Goal: Information Seeking & Learning: Compare options

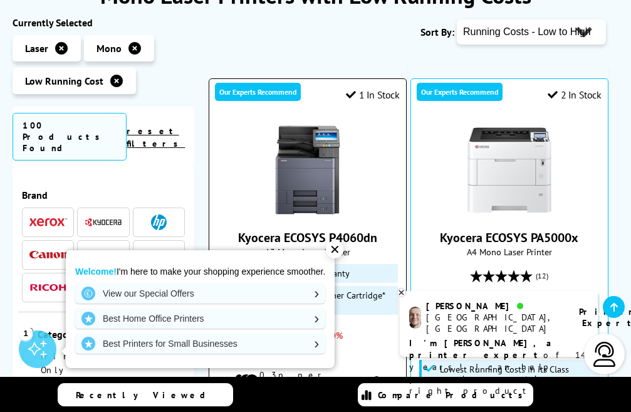
scroll to position [313, 0]
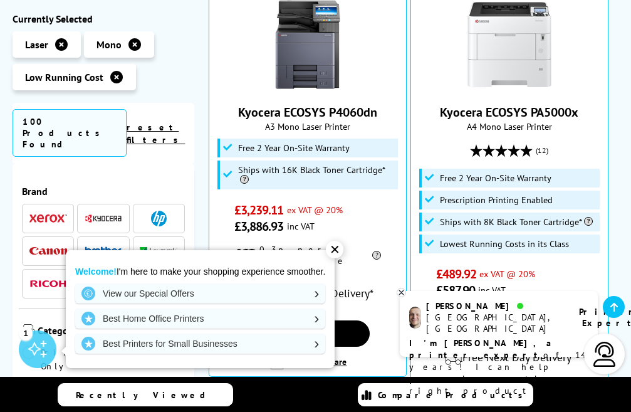
click at [333, 253] on div "✕" at bounding box center [335, 250] width 18 height 18
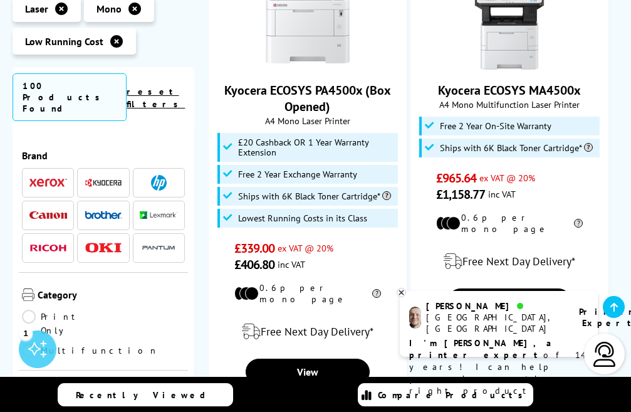
scroll to position [2569, 0]
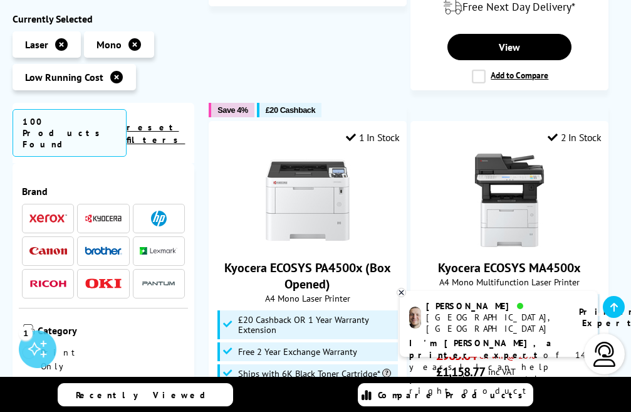
click at [118, 243] on span at bounding box center [104, 251] width 38 height 16
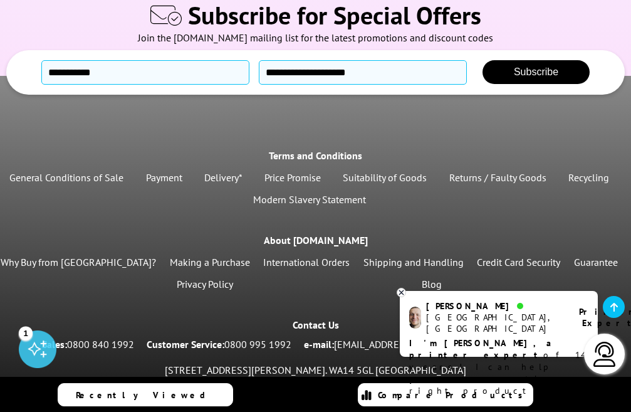
scroll to position [2513, 0]
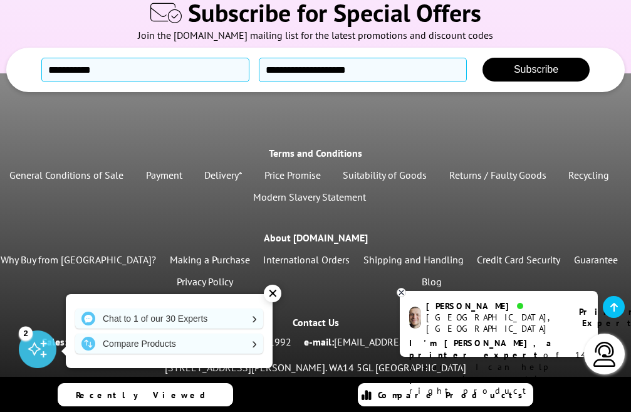
click at [275, 296] on div "✕" at bounding box center [273, 293] width 18 height 18
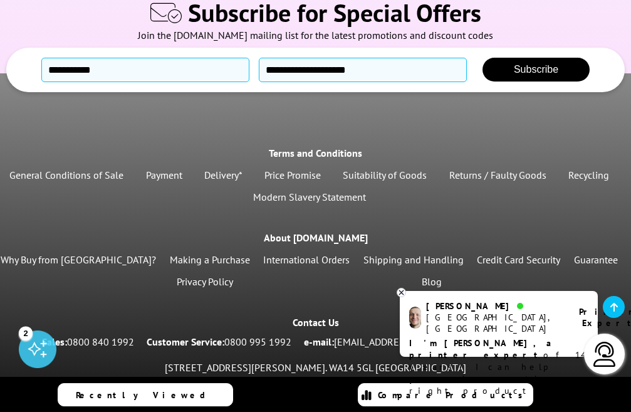
click at [400, 294] on icon at bounding box center [401, 292] width 4 height 4
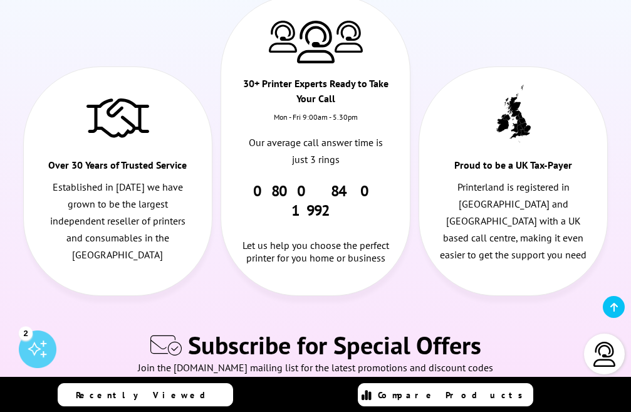
scroll to position [1943, 0]
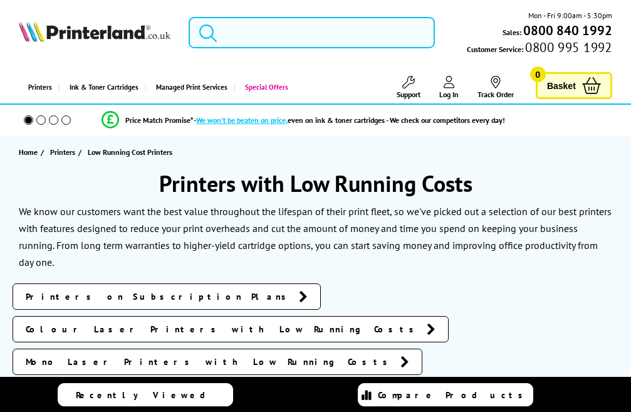
scroll to position [125, 0]
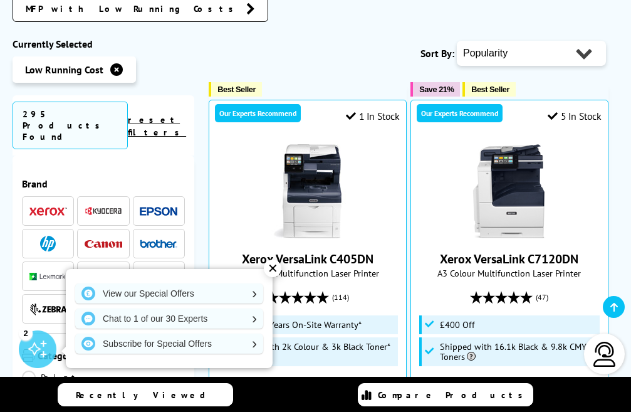
scroll to position [313, 0]
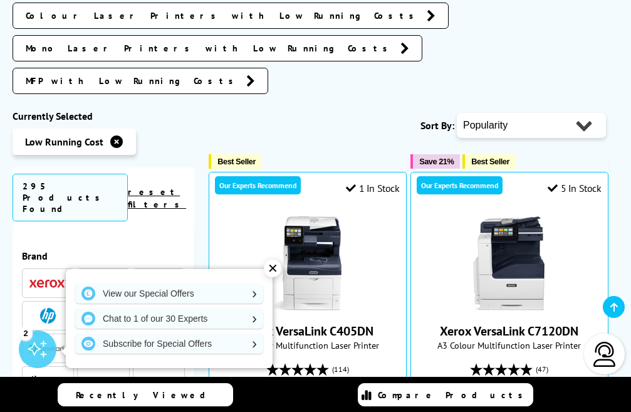
click at [271, 269] on div "✕" at bounding box center [273, 268] width 18 height 18
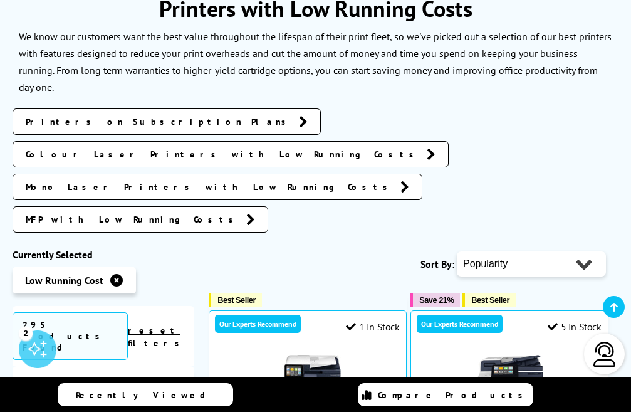
scroll to position [188, 0]
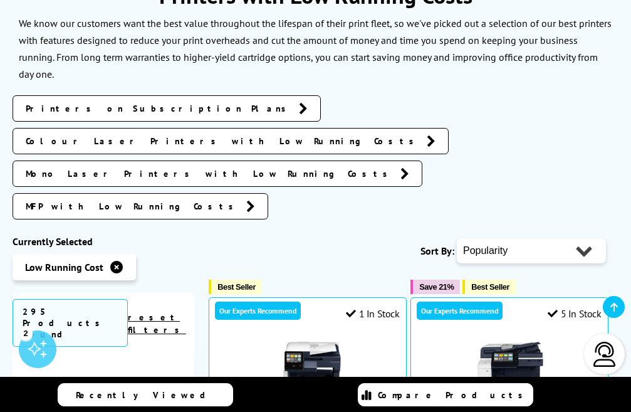
click at [169, 311] on link "reset filters" at bounding box center [157, 323] width 58 height 24
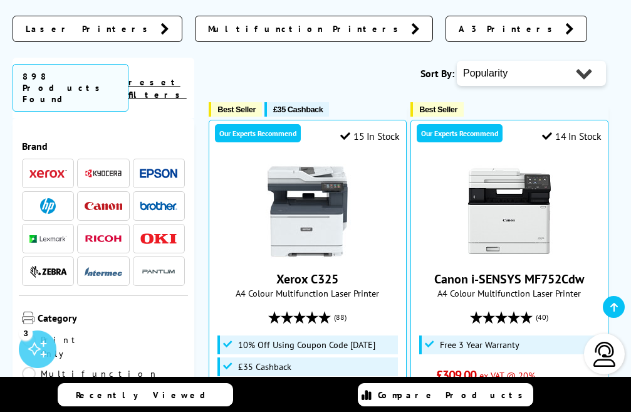
click at [163, 161] on li at bounding box center [159, 173] width 52 height 29
click at [163, 169] on img at bounding box center [159, 173] width 38 height 9
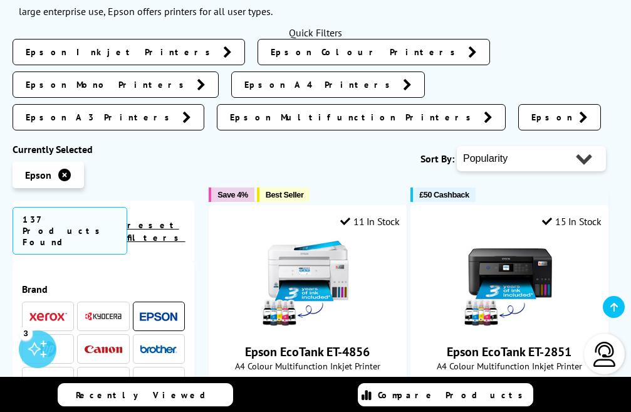
click at [592, 146] on select "Popularity Rating Price - Low to High Price - High to Low Running Costs - Low t…" at bounding box center [531, 158] width 149 height 25
select select "Running Costs"
click at [457, 146] on select "Popularity Rating Price - Low to High Price - High to Low Running Costs - Low t…" at bounding box center [531, 158] width 149 height 25
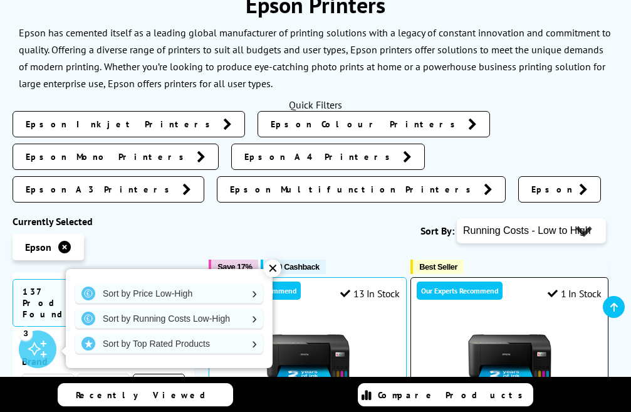
scroll to position [251, 0]
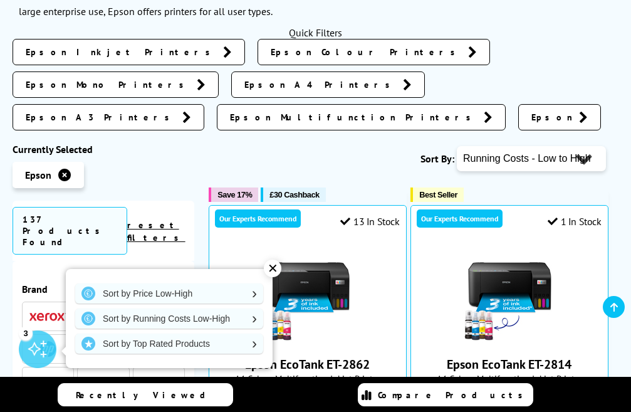
click at [276, 267] on div "✕" at bounding box center [273, 268] width 18 height 18
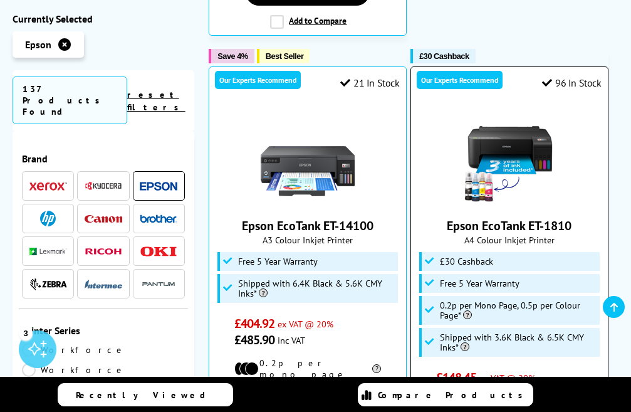
scroll to position [1065, 0]
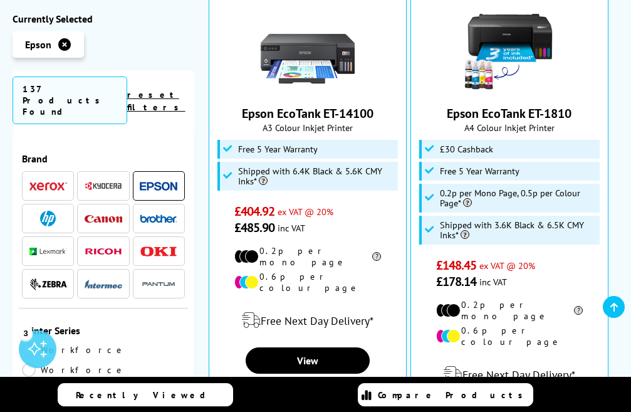
click at [154, 181] on img at bounding box center [159, 185] width 38 height 9
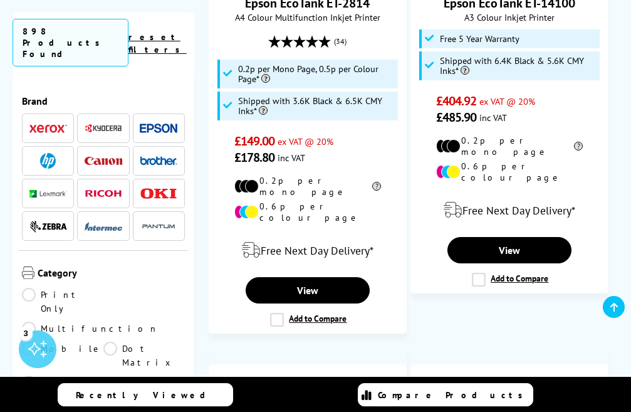
click at [164, 156] on img at bounding box center [159, 160] width 38 height 9
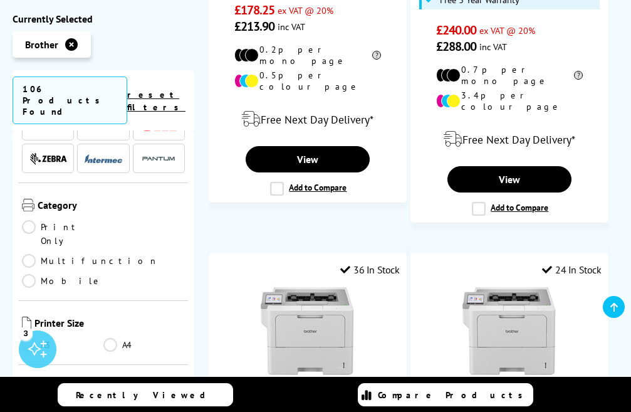
scroll to position [313, 0]
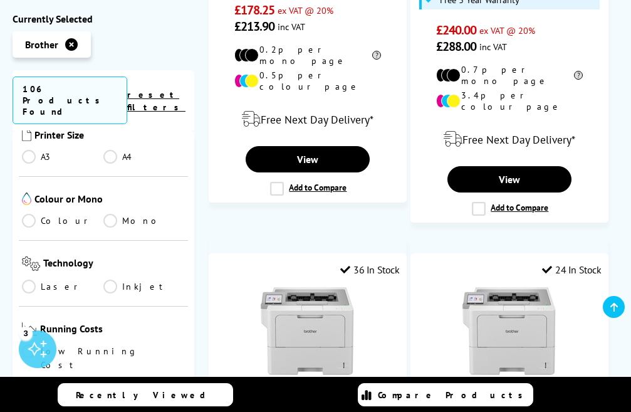
click at [32, 279] on link "Laser" at bounding box center [62, 286] width 81 height 14
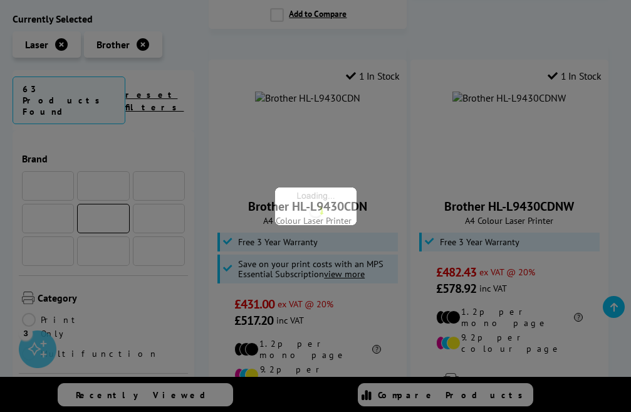
scroll to position [313, 0]
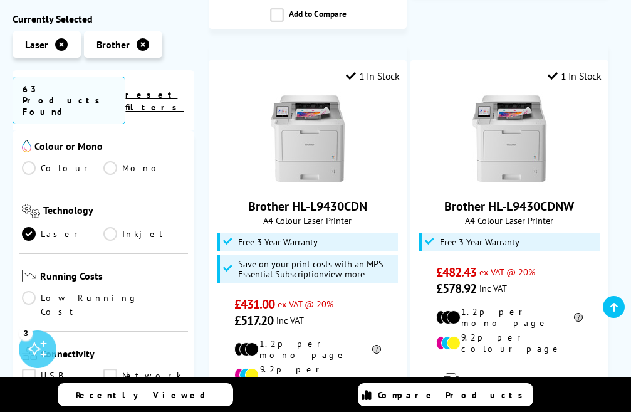
click at [105, 227] on link "Inkjet" at bounding box center [143, 234] width 81 height 14
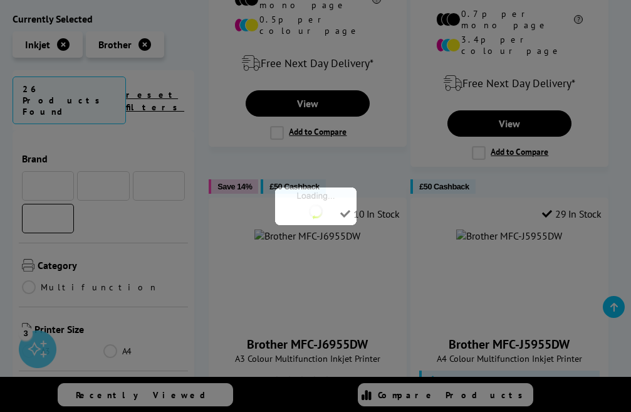
scroll to position [313, 0]
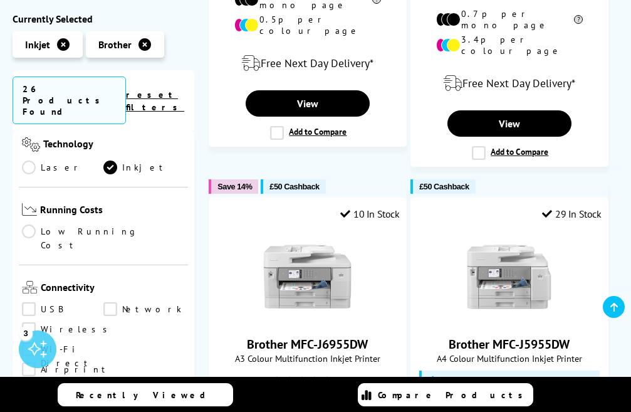
click at [24, 160] on link "Laser" at bounding box center [62, 167] width 81 height 14
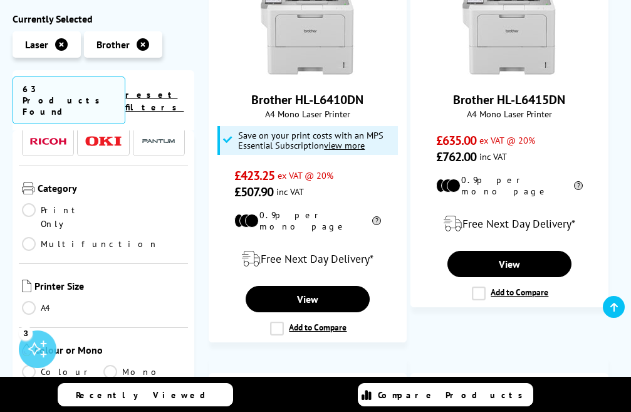
scroll to position [188, 0]
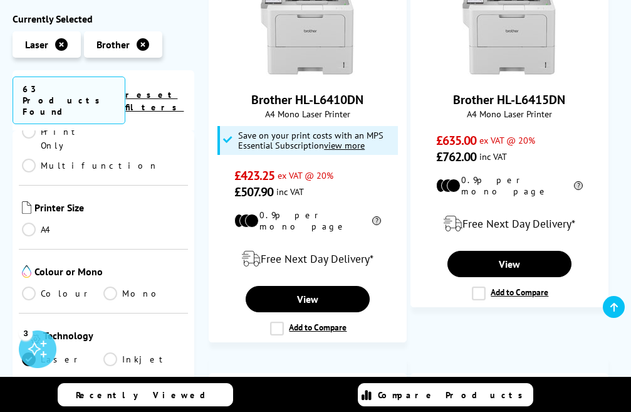
click at [105, 286] on link "Mono" at bounding box center [143, 293] width 81 height 14
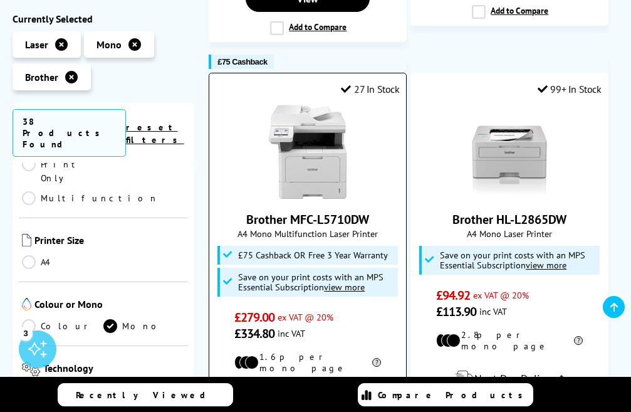
scroll to position [2319, 0]
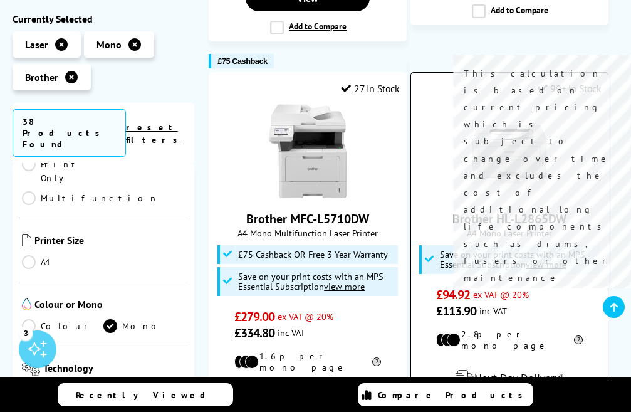
click at [572, 335] on icon at bounding box center [577, 339] width 11 height 9
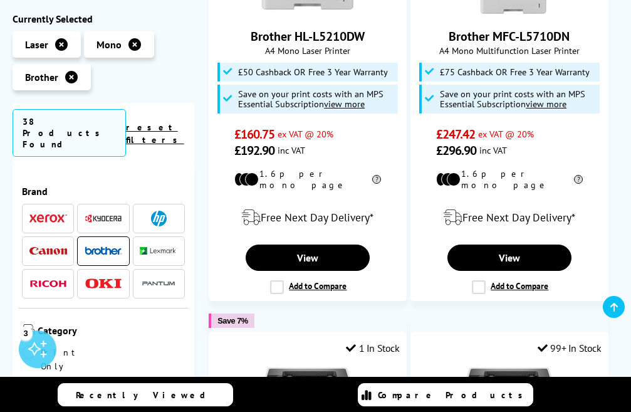
scroll to position [1629, 0]
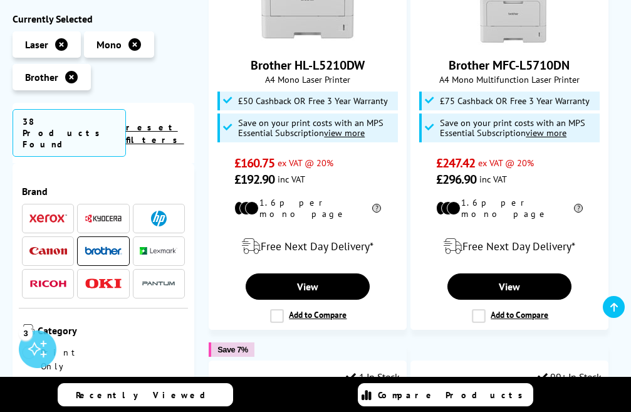
click at [71, 78] on icon at bounding box center [71, 77] width 13 height 13
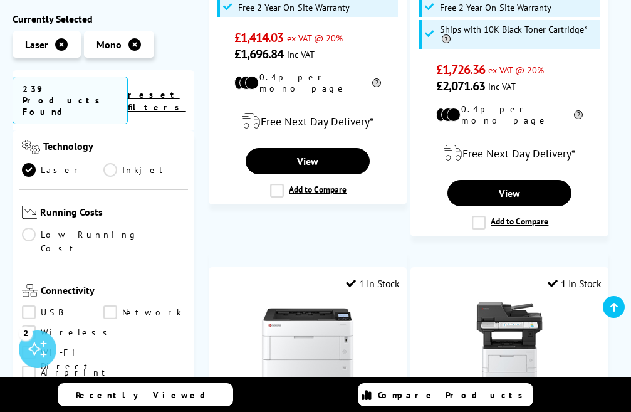
scroll to position [376, 0]
click at [29, 229] on link "Low Running Cost" at bounding box center [103, 243] width 163 height 28
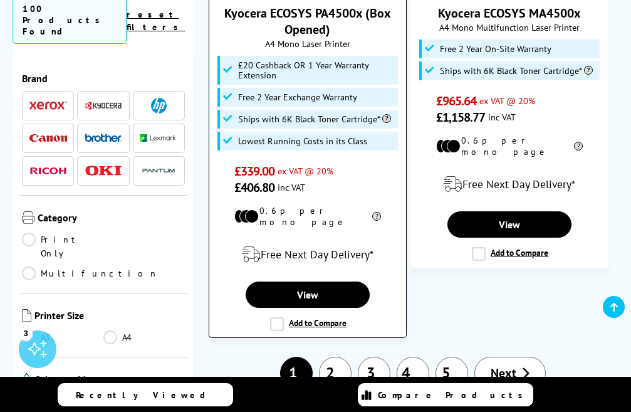
scroll to position [2883, 0]
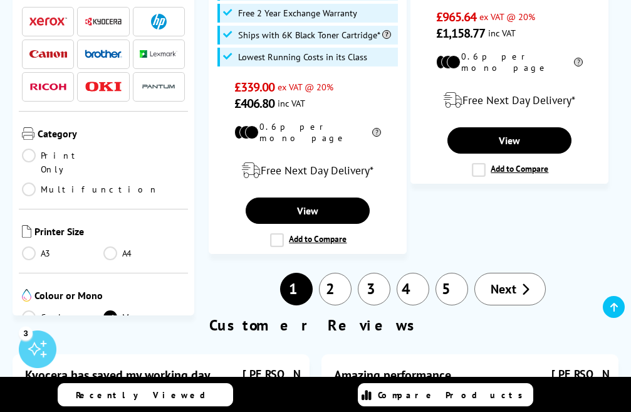
click at [341, 273] on link "2" at bounding box center [335, 289] width 33 height 33
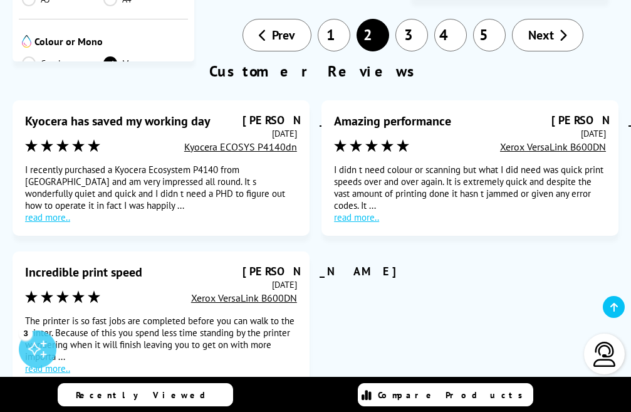
scroll to position [2820, 0]
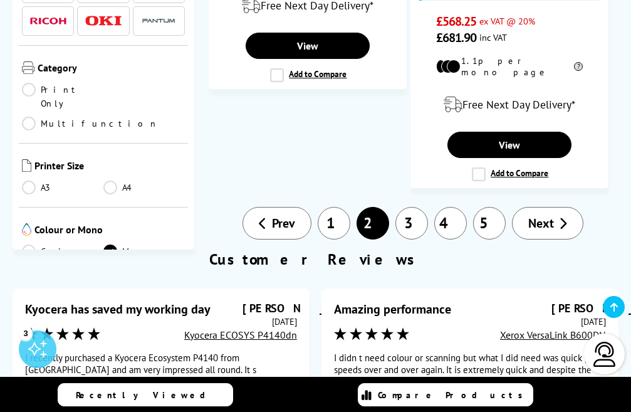
click at [410, 207] on link "3" at bounding box center [411, 223] width 33 height 33
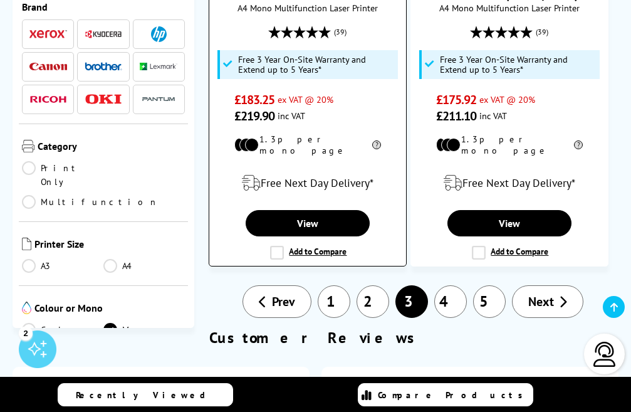
scroll to position [2632, 0]
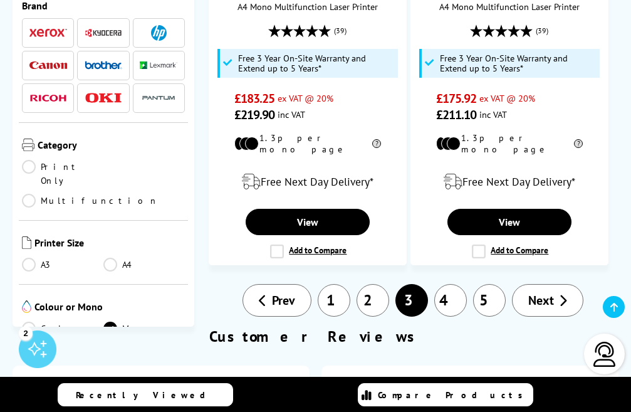
click at [447, 284] on link "4" at bounding box center [450, 300] width 33 height 33
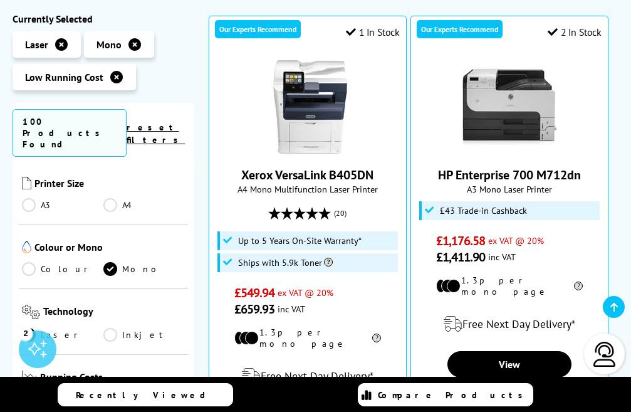
scroll to position [125, 0]
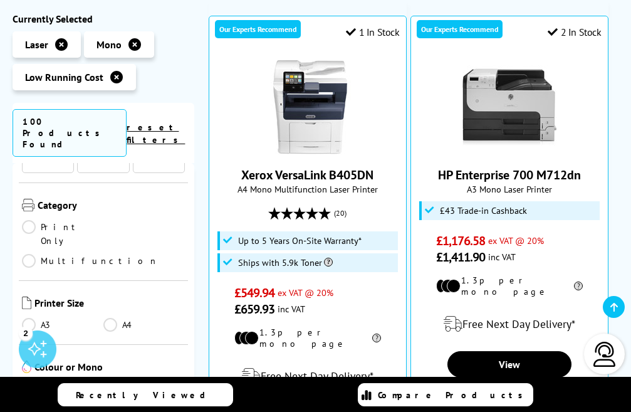
click at [110, 254] on link "Multifunction" at bounding box center [90, 261] width 137 height 14
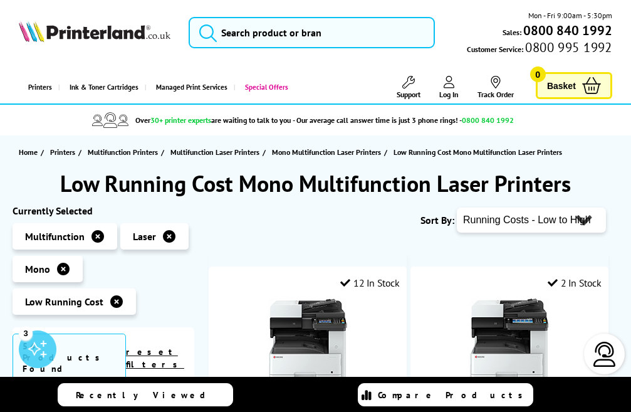
click at [588, 214] on select "Popularity Rating Price - Low to High Price - High to Low Running Costs - Low t…" at bounding box center [531, 219] width 149 height 25
select select "Price Ascending"
click at [457, 207] on select "Popularity Rating Price - Low to High Price - High to Low Running Costs - Low t…" at bounding box center [531, 219] width 149 height 25
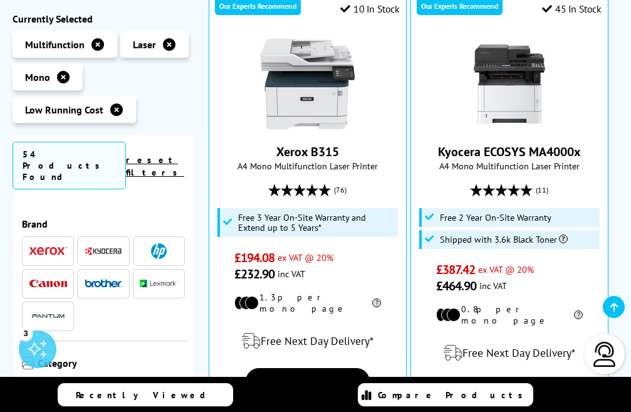
scroll to position [752, 0]
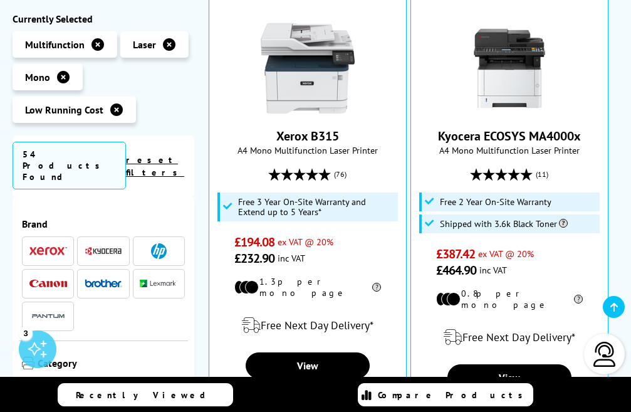
click at [113, 110] on icon at bounding box center [116, 109] width 13 height 13
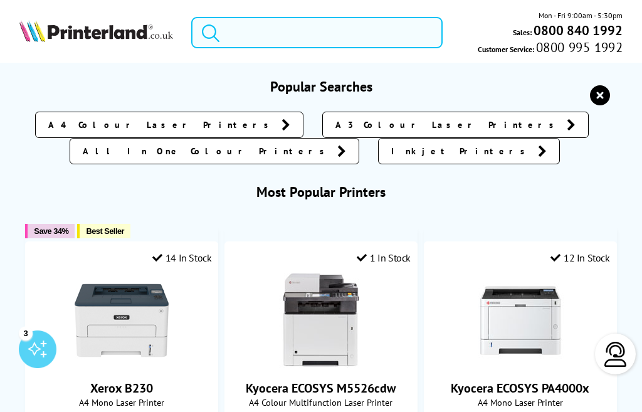
click at [286, 37] on input "search" at bounding box center [316, 32] width 251 height 31
click at [272, 40] on input "search" at bounding box center [316, 32] width 251 height 31
paste input "HL-L2865DW"
type input "HL-L2865DW"
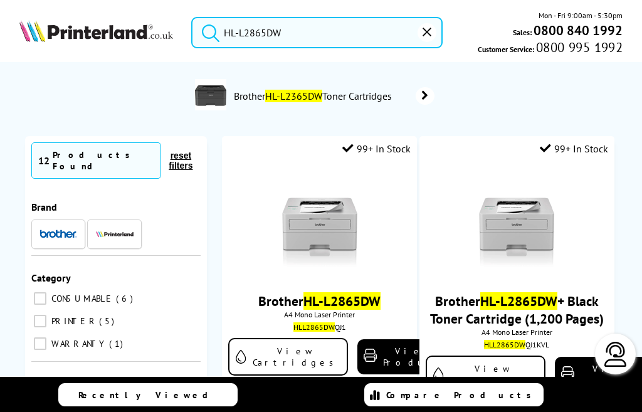
scroll to position [1, 0]
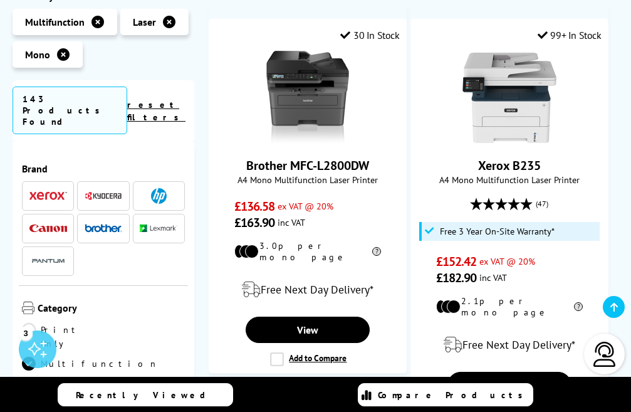
scroll to position [2381, 0]
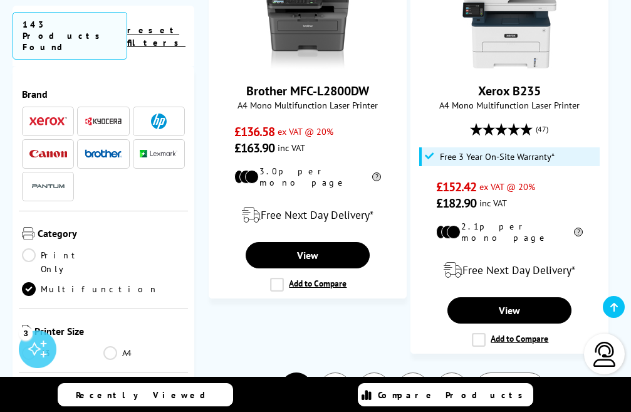
click at [328, 372] on link "2" at bounding box center [335, 388] width 33 height 33
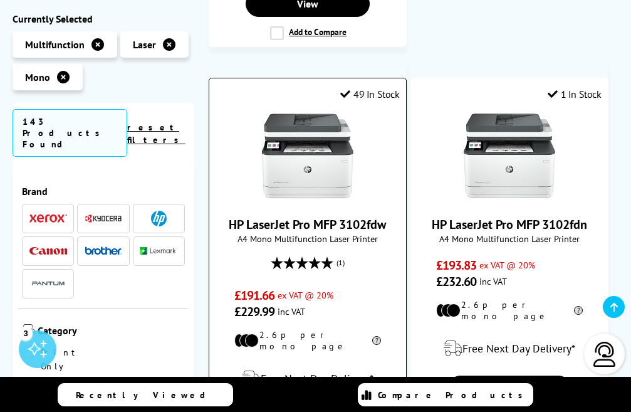
scroll to position [2005, 0]
